Goal: Information Seeking & Learning: Learn about a topic

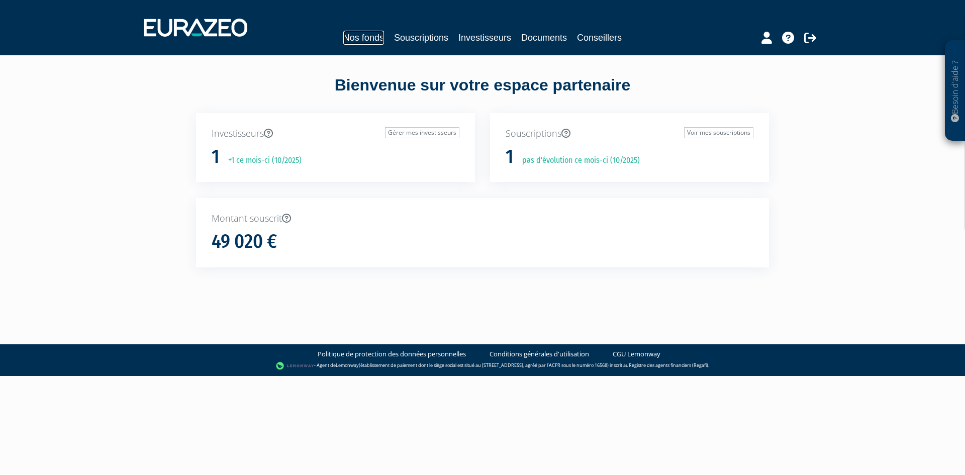
click at [353, 40] on link "Nos fonds" at bounding box center [363, 38] width 41 height 14
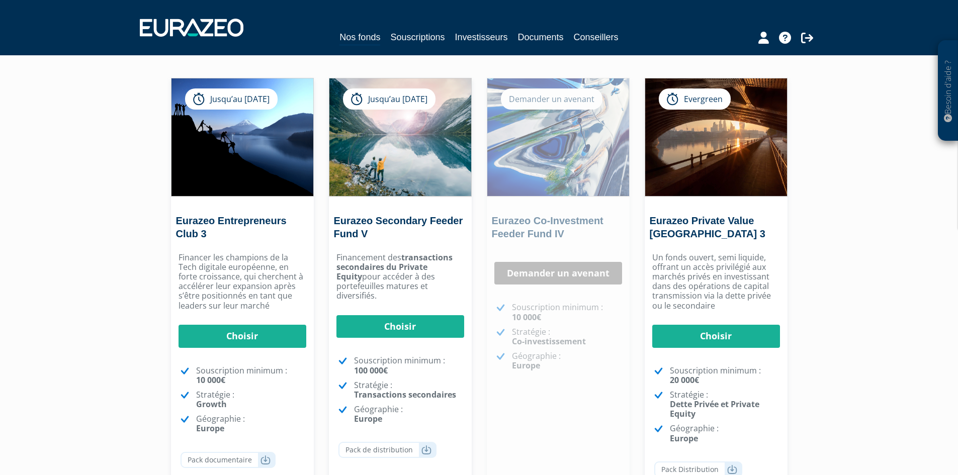
scroll to position [49, 0]
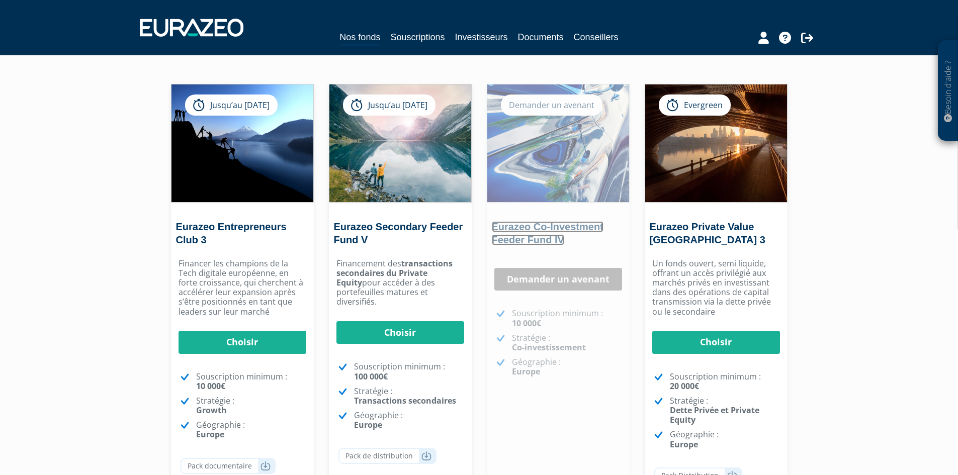
click at [543, 233] on link "Eurazeo Co-Investment Feeder Fund IV" at bounding box center [548, 233] width 112 height 24
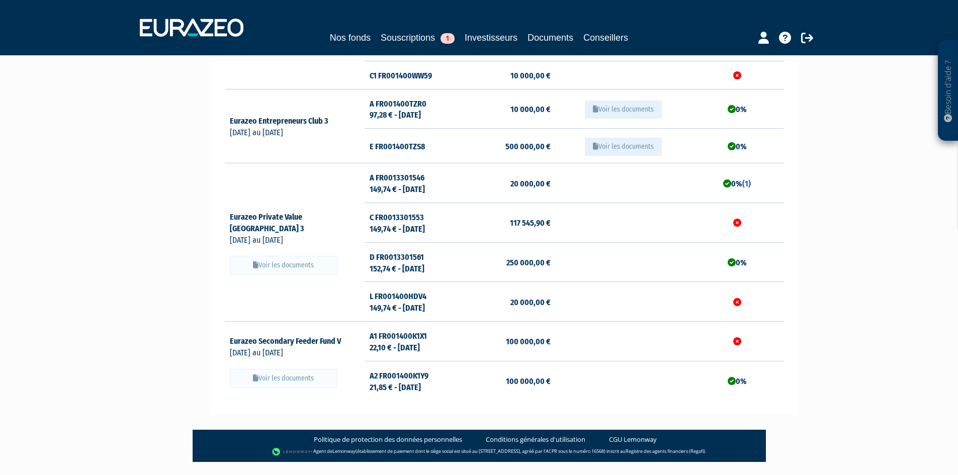
scroll to position [201, 0]
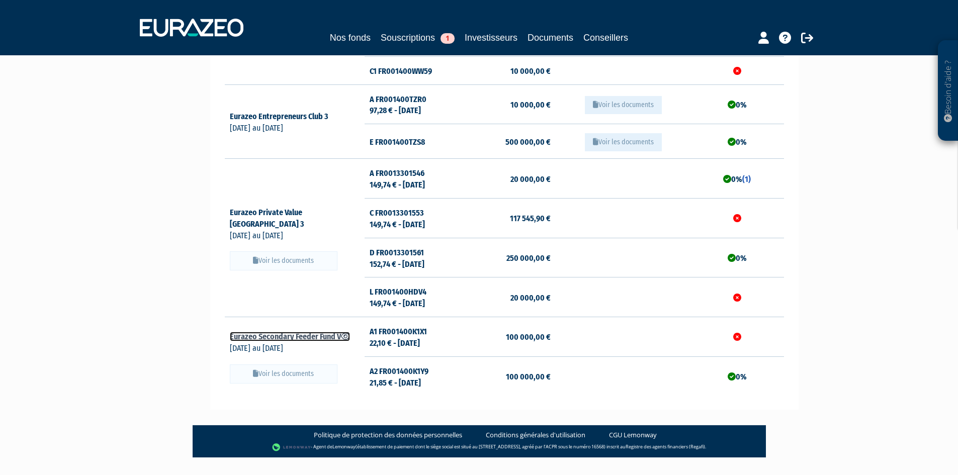
click at [303, 337] on link "Eurazeo Secondary Feeder Fund V" at bounding box center [290, 337] width 120 height 10
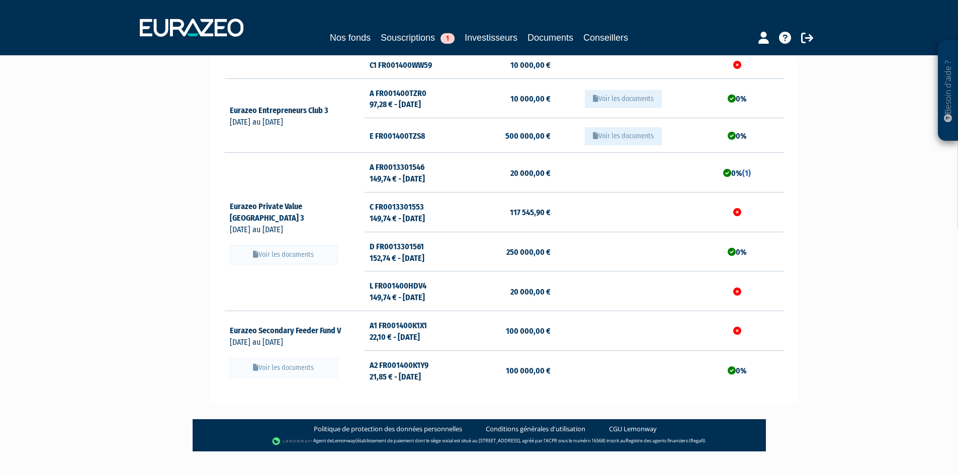
scroll to position [23, 0]
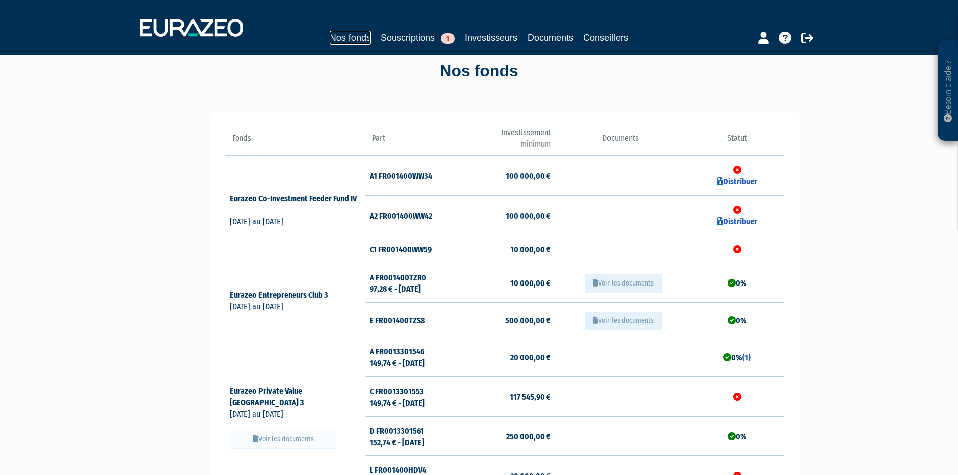
click at [344, 33] on link "Nos fonds" at bounding box center [350, 38] width 41 height 14
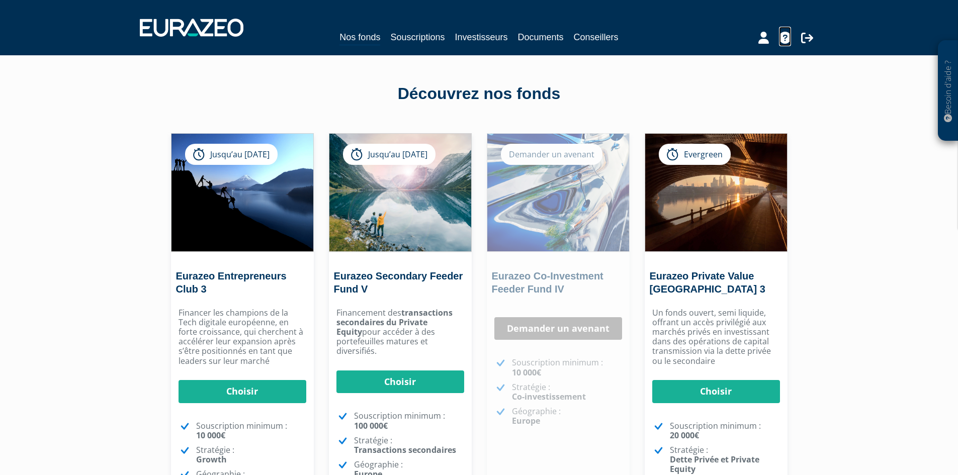
click at [788, 38] on icon at bounding box center [785, 38] width 12 height 12
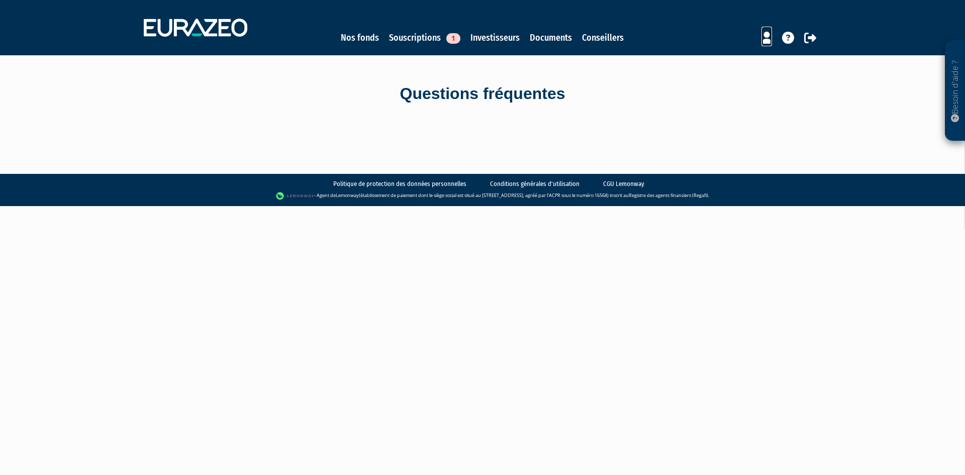
click at [765, 38] on icon at bounding box center [767, 38] width 11 height 12
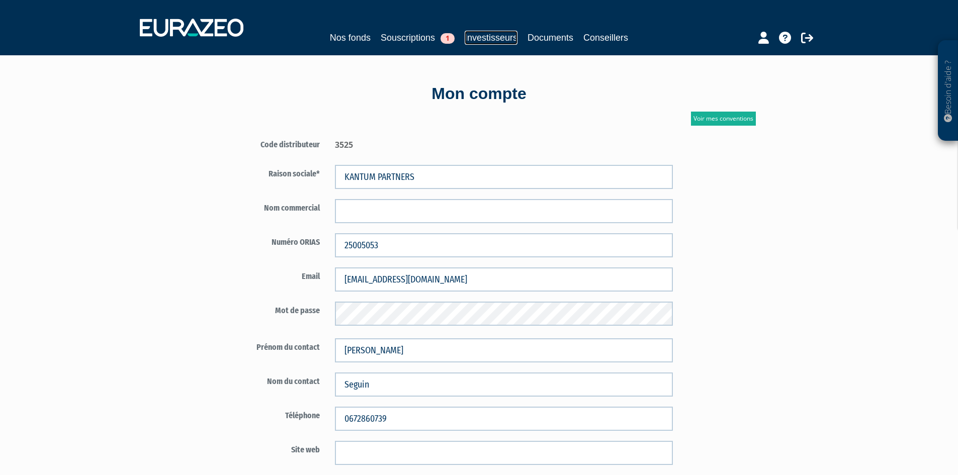
click at [514, 35] on link "Investisseurs" at bounding box center [491, 38] width 53 height 14
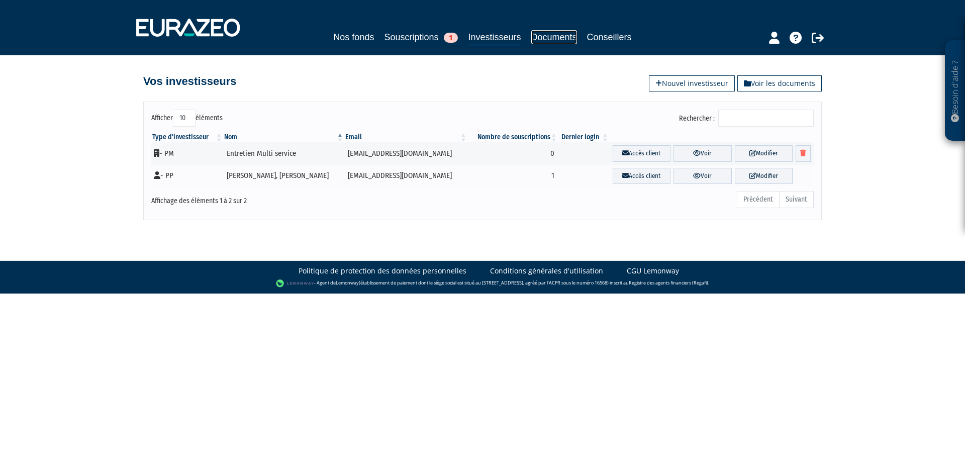
click at [546, 37] on link "Documents" at bounding box center [555, 37] width 46 height 14
